Goal: Task Accomplishment & Management: Manage account settings

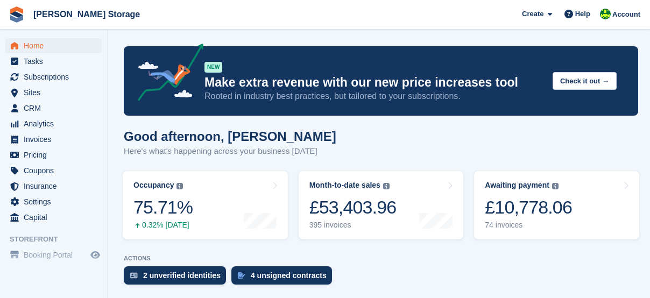
scroll to position [456, 0]
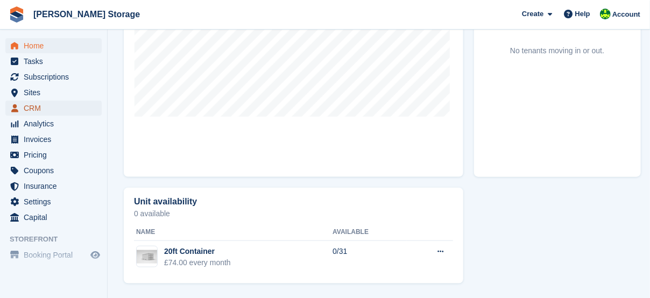
click at [46, 112] on span "CRM" at bounding box center [56, 108] width 65 height 15
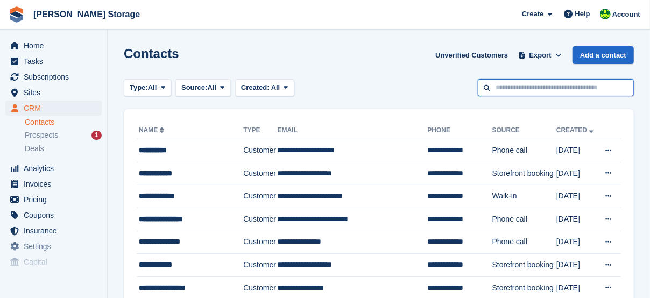
click at [547, 88] on input "text" at bounding box center [556, 88] width 156 height 18
type input "****"
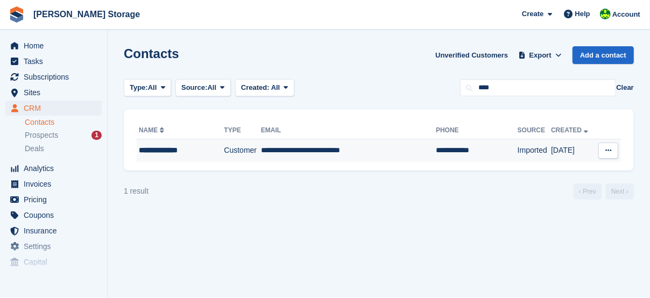
click at [224, 150] on td "Customer" at bounding box center [242, 150] width 37 height 23
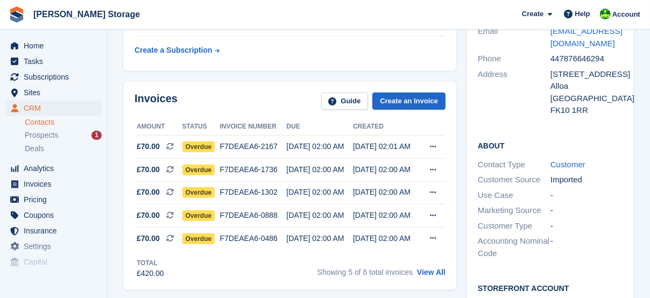
scroll to position [251, 0]
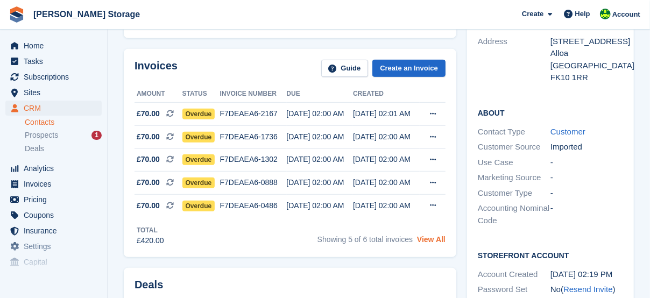
click at [433, 239] on link "View All" at bounding box center [431, 239] width 29 height 9
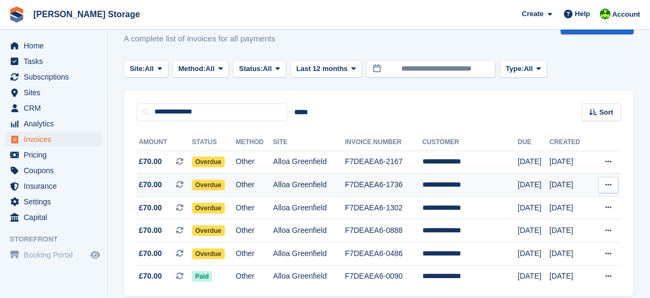
scroll to position [74, 0]
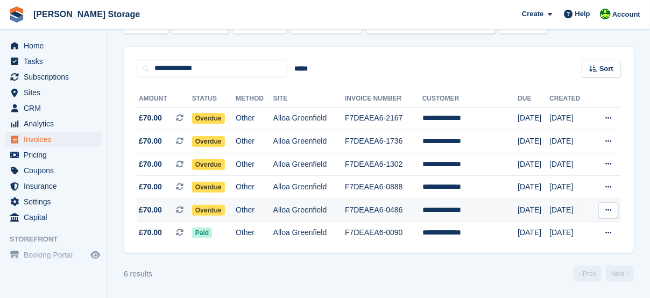
click at [218, 211] on span "Overdue" at bounding box center [208, 210] width 33 height 11
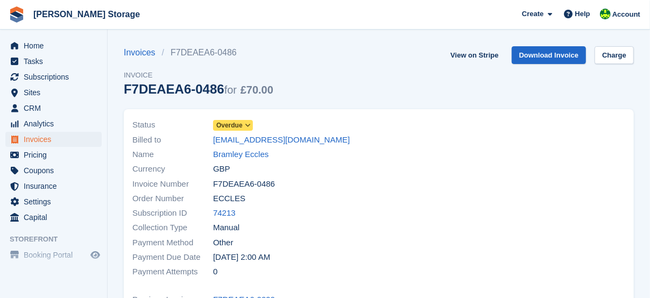
click at [232, 126] on span "Overdue" at bounding box center [229, 125] width 26 height 10
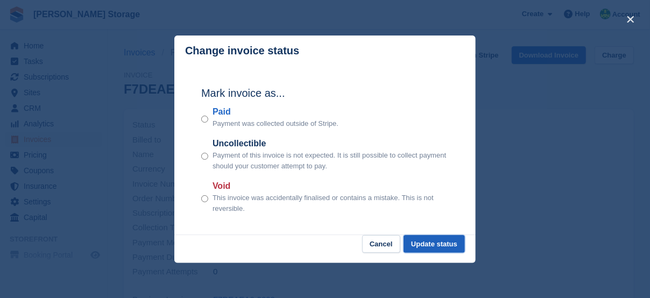
click at [429, 249] on button "Update status" at bounding box center [433, 244] width 61 height 18
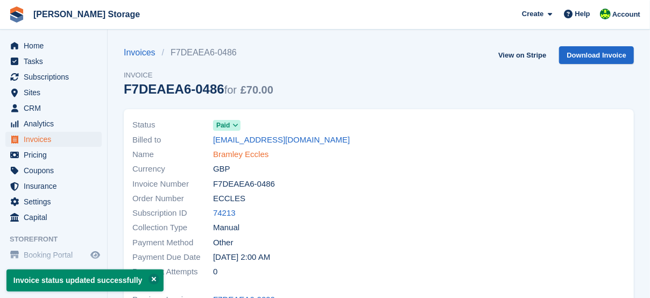
click at [225, 154] on link "Bramley Eccles" at bounding box center [240, 154] width 55 height 12
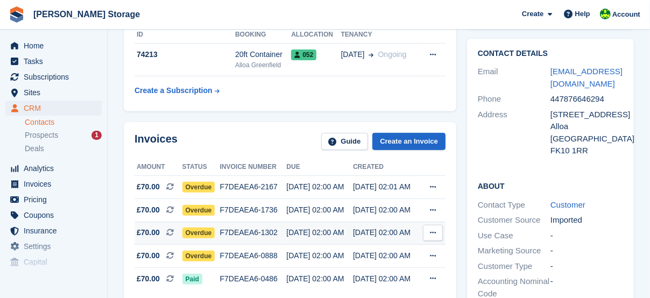
scroll to position [233, 0]
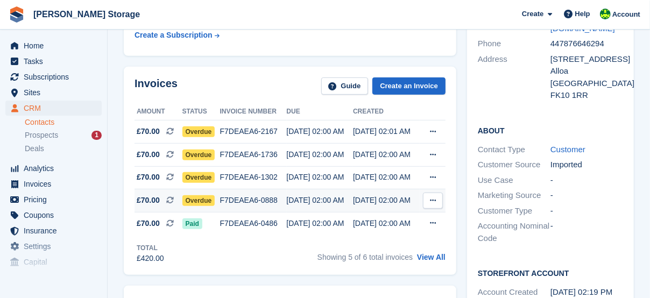
click at [208, 202] on span "Overdue" at bounding box center [198, 200] width 33 height 11
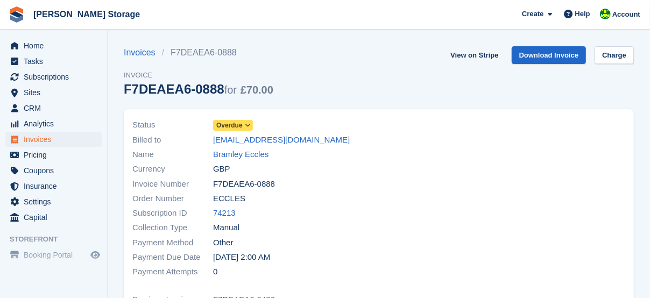
click at [243, 119] on link "Overdue" at bounding box center [233, 125] width 40 height 12
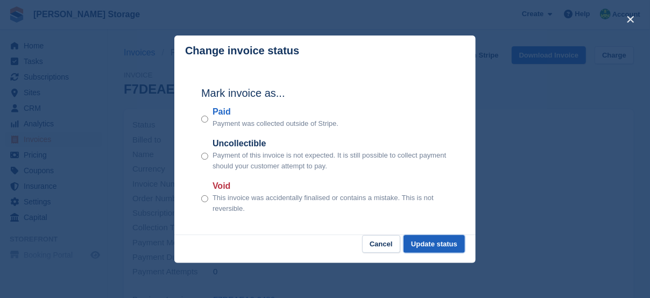
click at [426, 243] on button "Update status" at bounding box center [433, 244] width 61 height 18
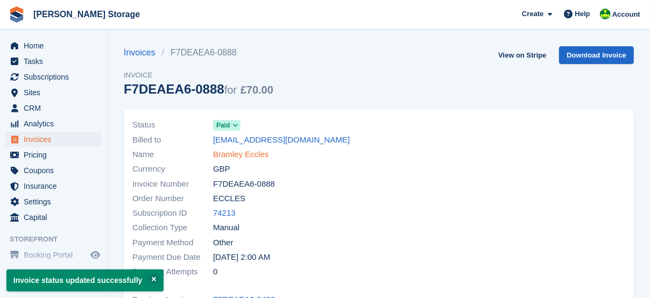
click at [226, 155] on link "Bramley Eccles" at bounding box center [240, 154] width 55 height 12
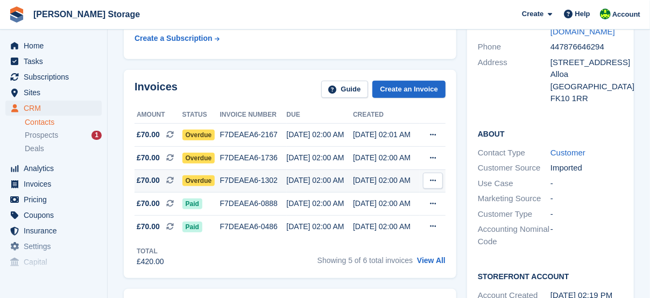
scroll to position [233, 0]
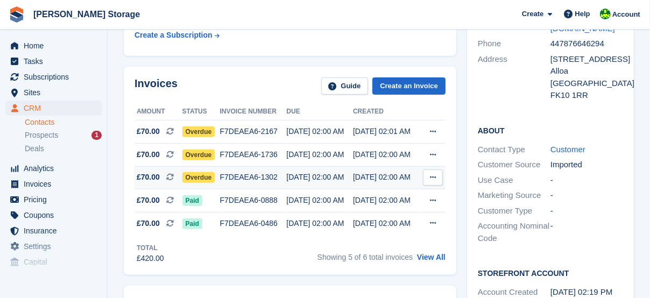
click at [205, 176] on span "Overdue" at bounding box center [198, 177] width 33 height 11
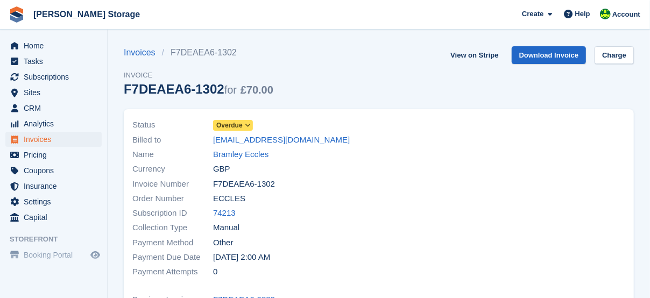
click at [232, 119] on link "Overdue" at bounding box center [233, 125] width 40 height 12
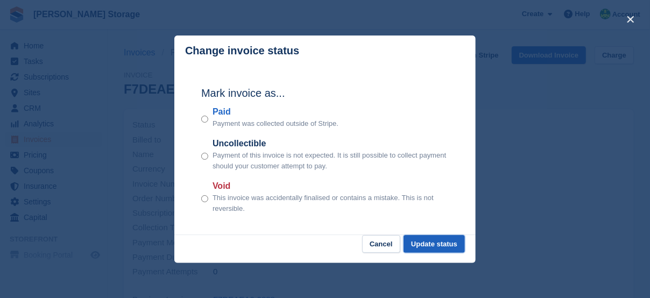
click at [429, 249] on button "Update status" at bounding box center [433, 244] width 61 height 18
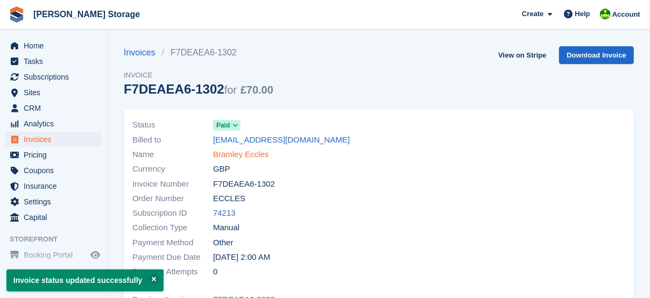
click at [238, 153] on link "Bramley Eccles" at bounding box center [240, 154] width 55 height 12
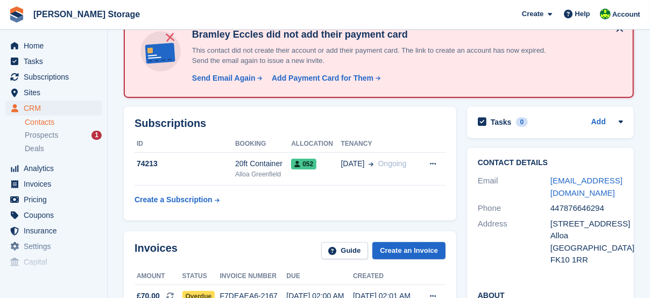
scroll to position [161, 0]
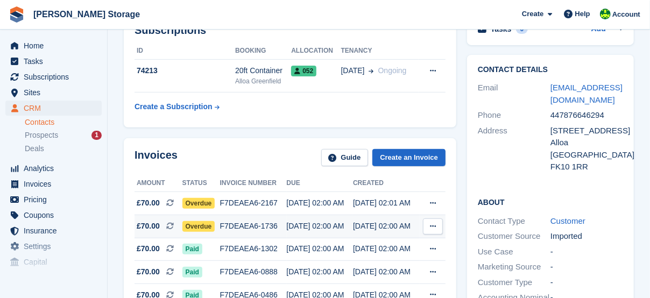
click at [200, 225] on span "Overdue" at bounding box center [198, 226] width 33 height 11
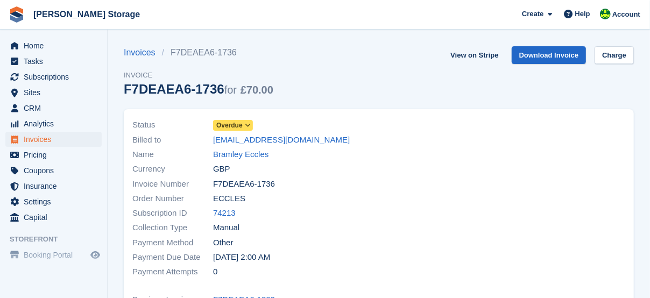
click at [236, 124] on span "Overdue" at bounding box center [229, 125] width 26 height 10
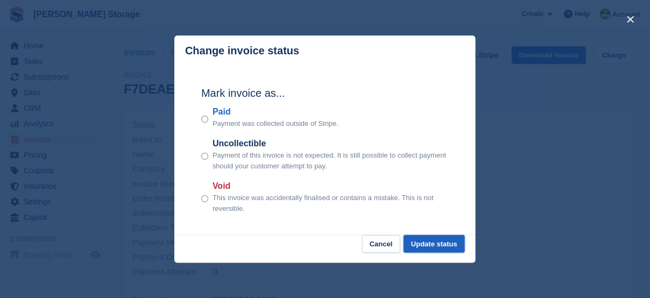
click at [431, 243] on button "Update status" at bounding box center [433, 244] width 61 height 18
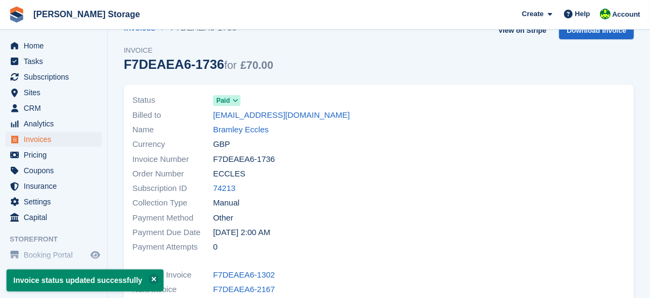
scroll to position [18, 0]
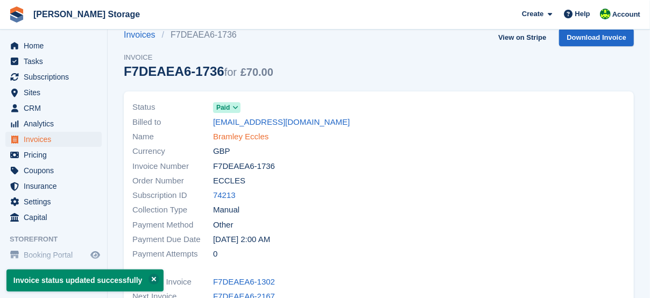
click at [252, 136] on link "Bramley Eccles" at bounding box center [240, 137] width 55 height 12
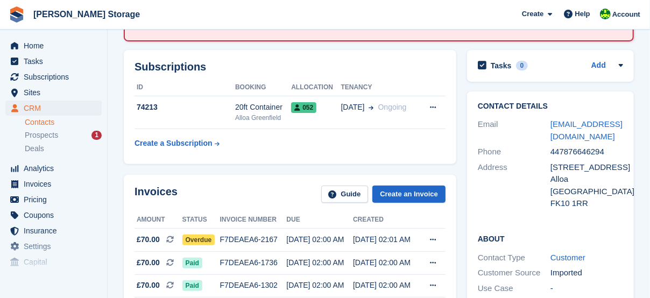
scroll to position [125, 0]
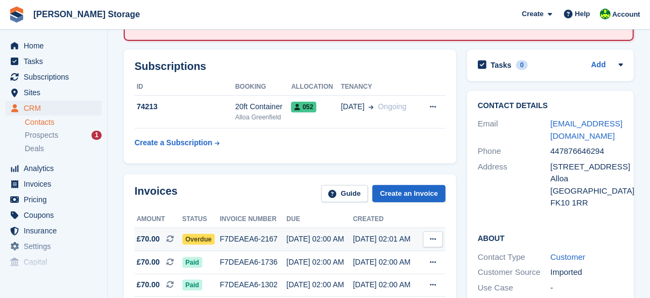
click at [204, 238] on span "Overdue" at bounding box center [198, 239] width 33 height 11
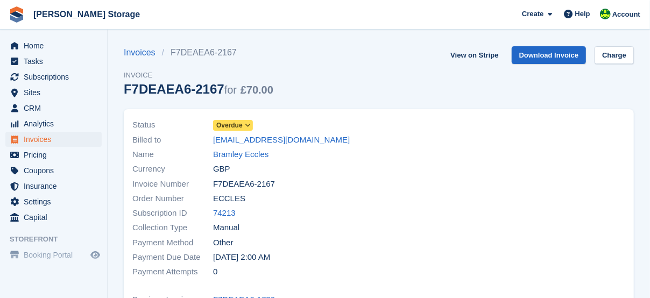
click at [235, 126] on span "Overdue" at bounding box center [229, 125] width 26 height 10
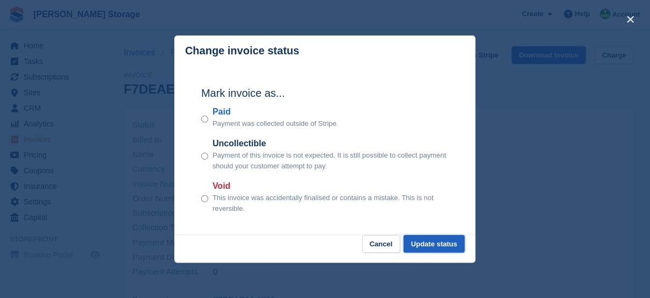
click at [419, 248] on button "Update status" at bounding box center [433, 244] width 61 height 18
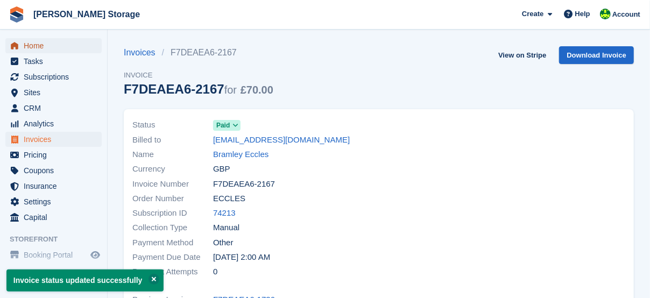
click at [34, 45] on span "Home" at bounding box center [56, 45] width 65 height 15
